Goal: Find specific page/section: Find specific page/section

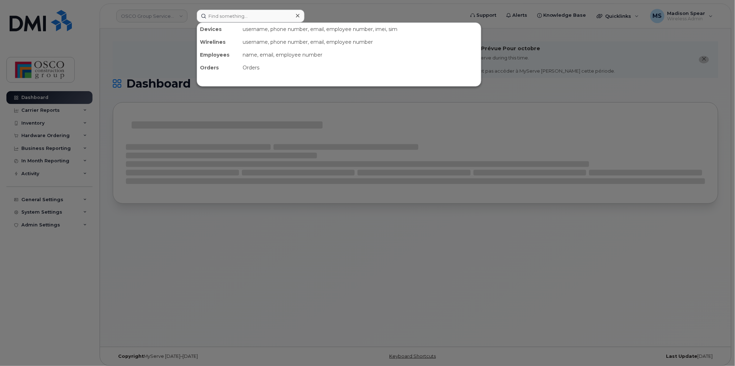
click at [247, 15] on input at bounding box center [251, 16] width 108 height 13
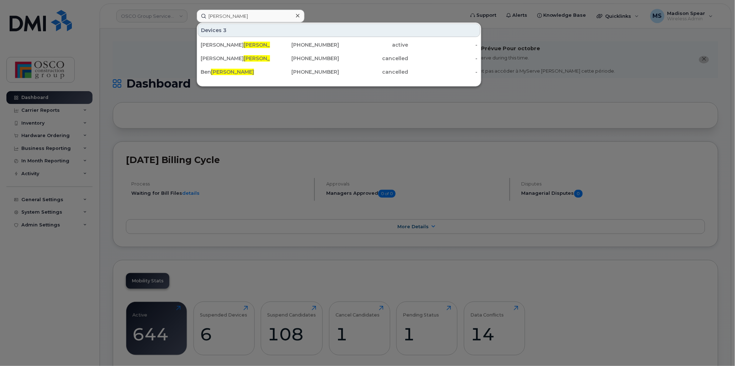
type input "moore"
click at [240, 41] on div "Stephanee Moore" at bounding box center [235, 44] width 69 height 7
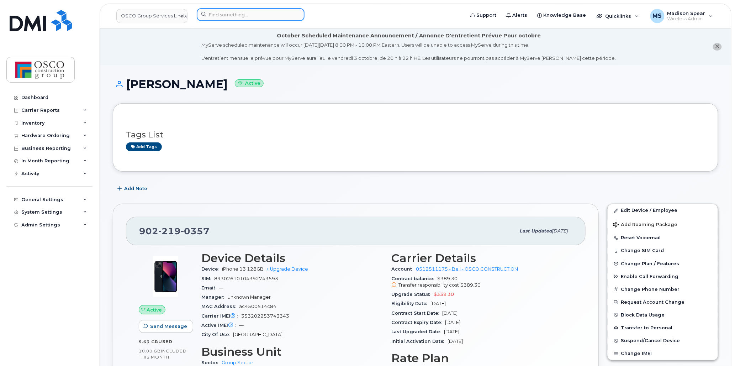
click at [224, 12] on input at bounding box center [251, 14] width 108 height 13
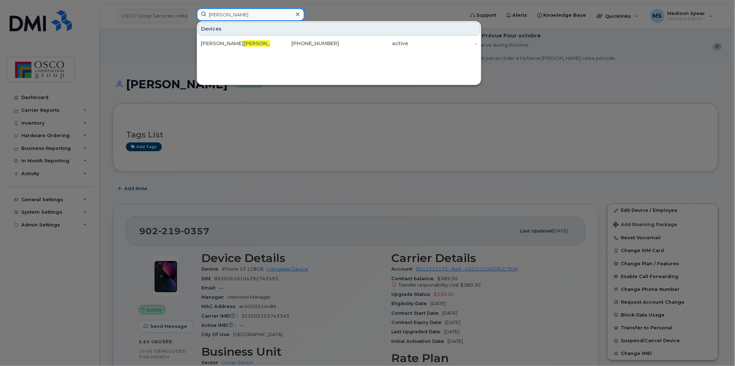
type input "[PERSON_NAME]"
click at [223, 39] on div "Daniel Nelson" at bounding box center [235, 43] width 69 height 13
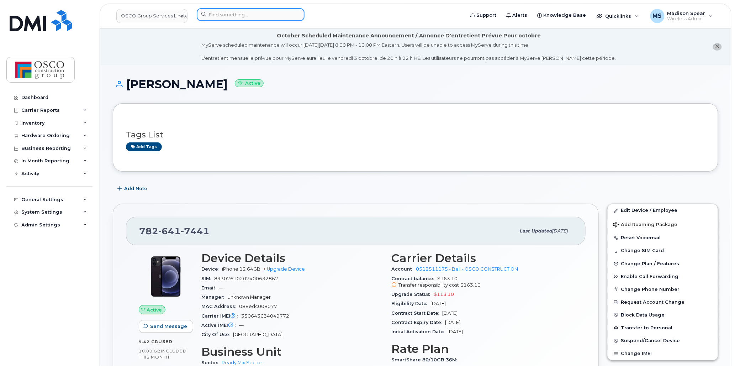
click at [261, 11] on input at bounding box center [251, 14] width 108 height 13
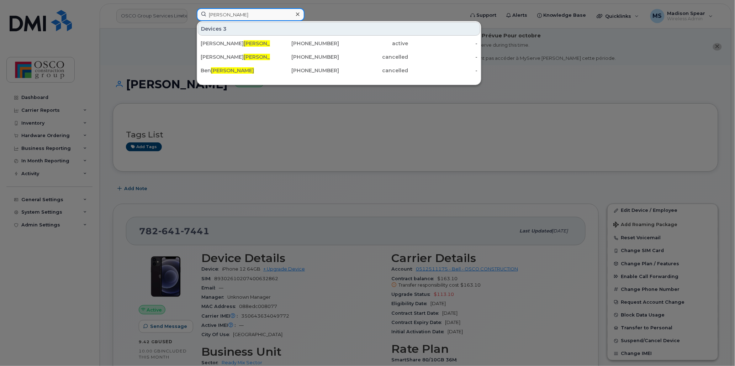
type input "[PERSON_NAME]"
click at [248, 41] on div "[PERSON_NAME]" at bounding box center [235, 43] width 69 height 7
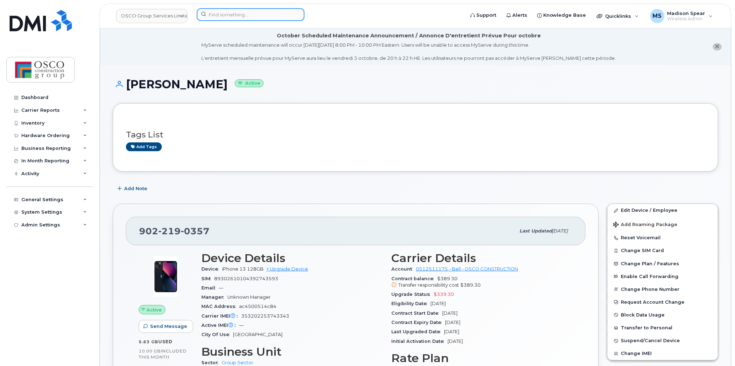
click at [231, 16] on input at bounding box center [251, 14] width 108 height 13
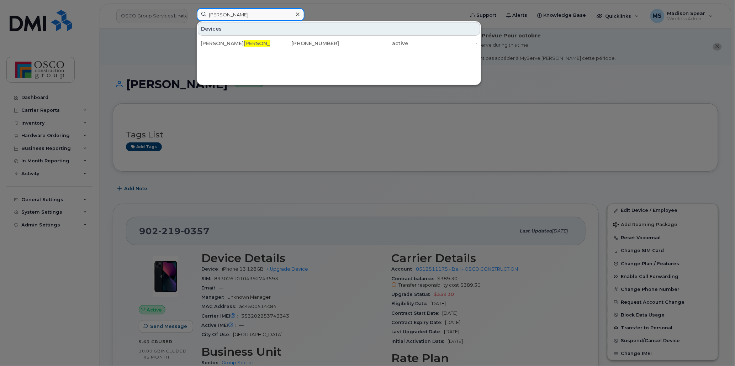
type input "[PERSON_NAME]"
click at [229, 40] on div "Daniel Nelson" at bounding box center [235, 43] width 69 height 7
